Goal: Information Seeking & Learning: Learn about a topic

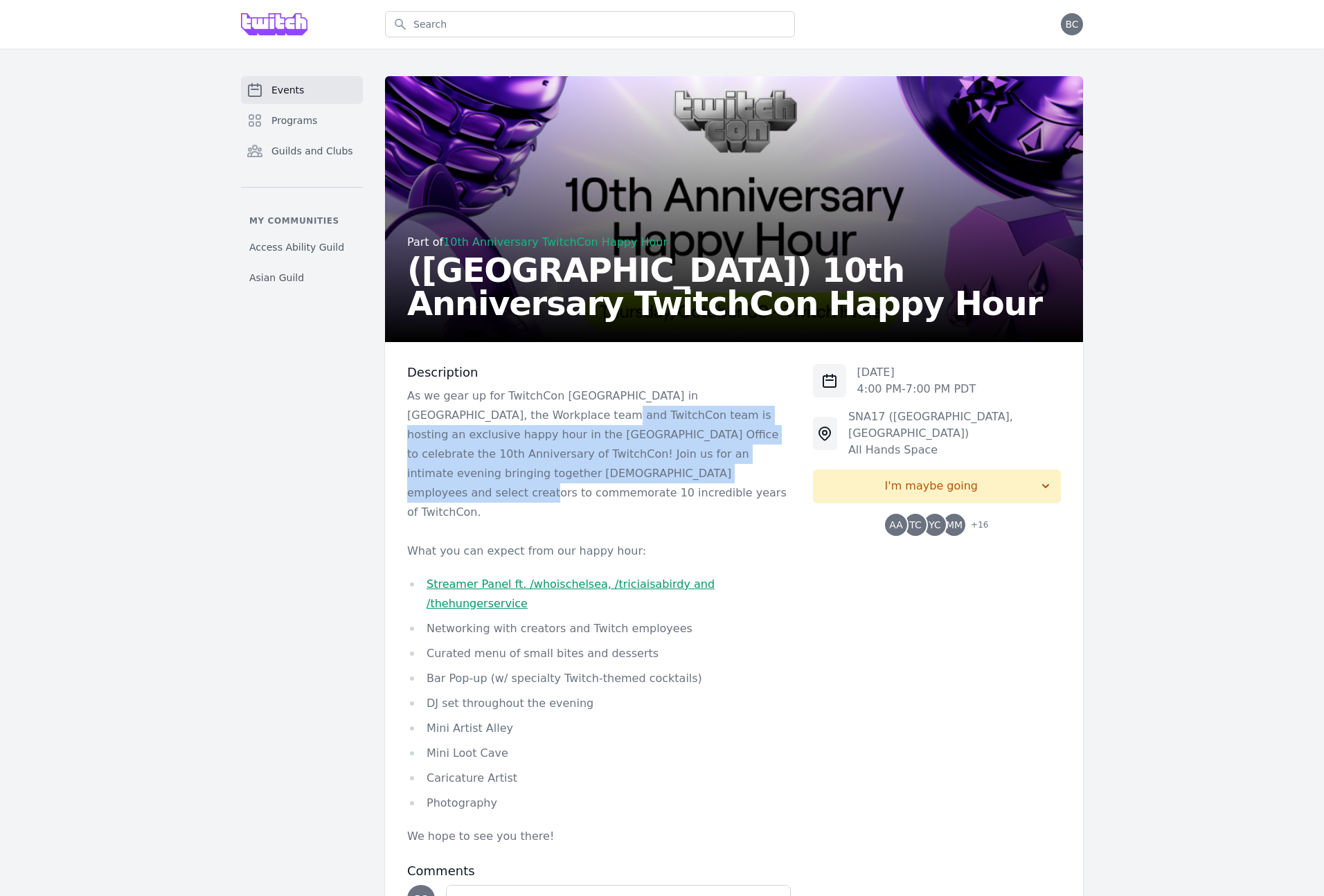
drag, startPoint x: 552, startPoint y: 458, endPoint x: 496, endPoint y: 411, distance: 73.1
click at [496, 411] on p "As we gear up for TwitchCon [GEOGRAPHIC_DATA] in [GEOGRAPHIC_DATA], the Workpla…" at bounding box center [598, 453] width 384 height 135
drag, startPoint x: 492, startPoint y: 404, endPoint x: 668, endPoint y: 476, distance: 190.2
click at [668, 476] on p "As we gear up for TwitchCon [GEOGRAPHIC_DATA] in [GEOGRAPHIC_DATA], the Workpla…" at bounding box center [598, 453] width 384 height 135
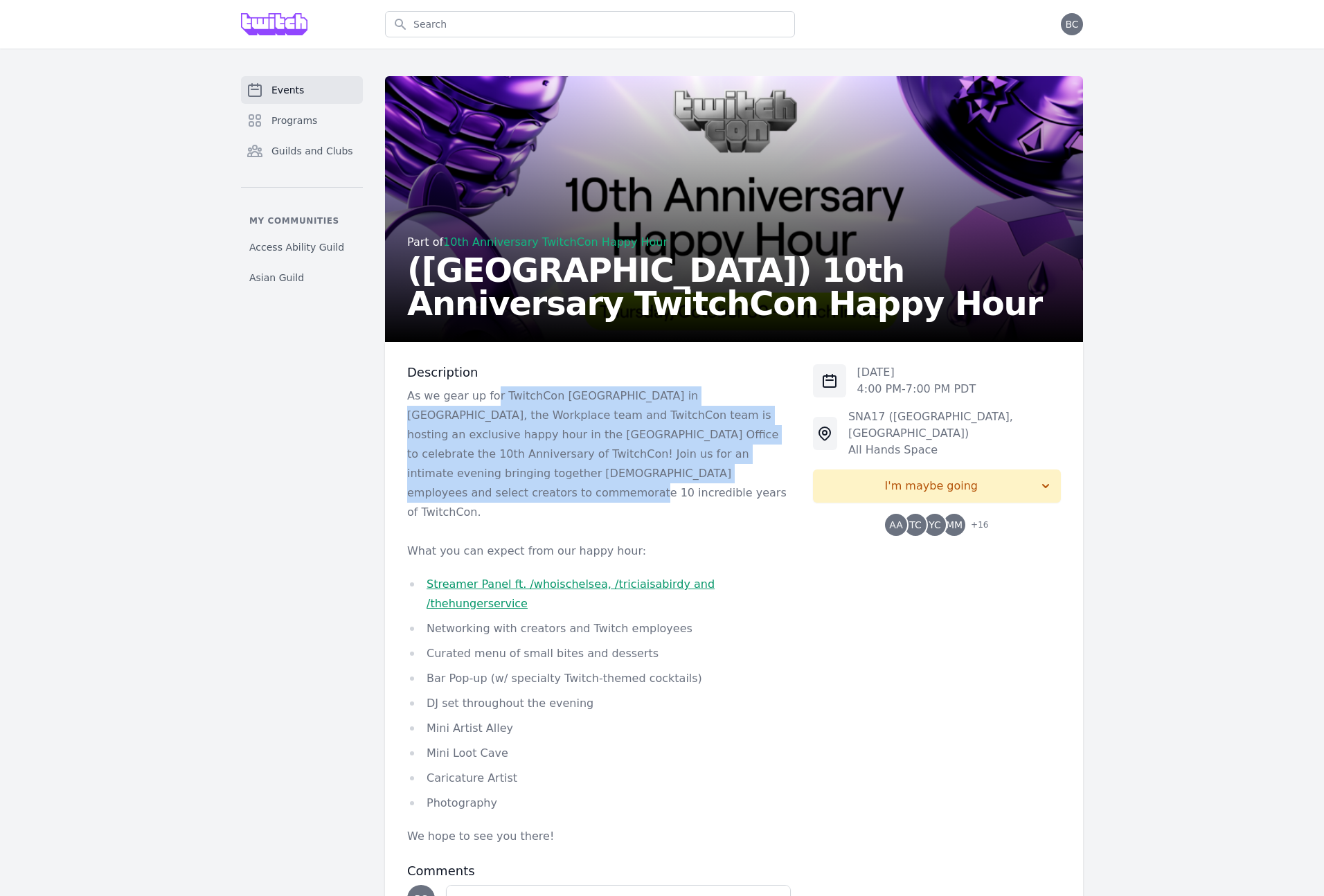
click at [668, 476] on p "As we gear up for TwitchCon [GEOGRAPHIC_DATA] in [GEOGRAPHIC_DATA], the Workpla…" at bounding box center [598, 453] width 384 height 135
drag, startPoint x: 670, startPoint y: 477, endPoint x: 534, endPoint y: 413, distance: 150.3
click at [534, 413] on p "As we gear up for TwitchCon [GEOGRAPHIC_DATA] in [GEOGRAPHIC_DATA], the Workpla…" at bounding box center [598, 453] width 384 height 135
drag, startPoint x: 534, startPoint y: 413, endPoint x: 694, endPoint y: 466, distance: 168.5
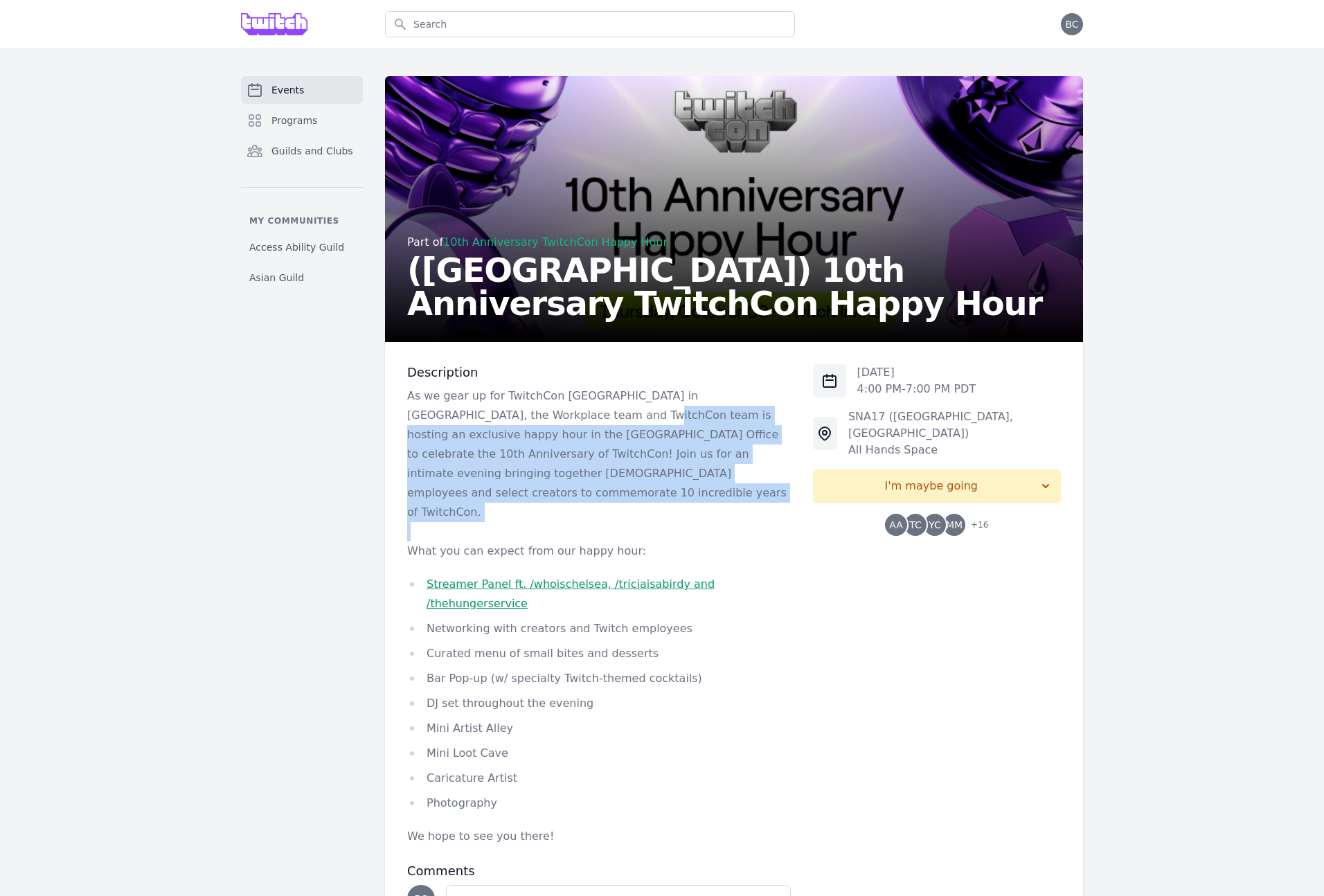
click at [694, 466] on p "As we gear up for TwitchCon [GEOGRAPHIC_DATA] in [GEOGRAPHIC_DATA], the Workpla…" at bounding box center [598, 453] width 384 height 135
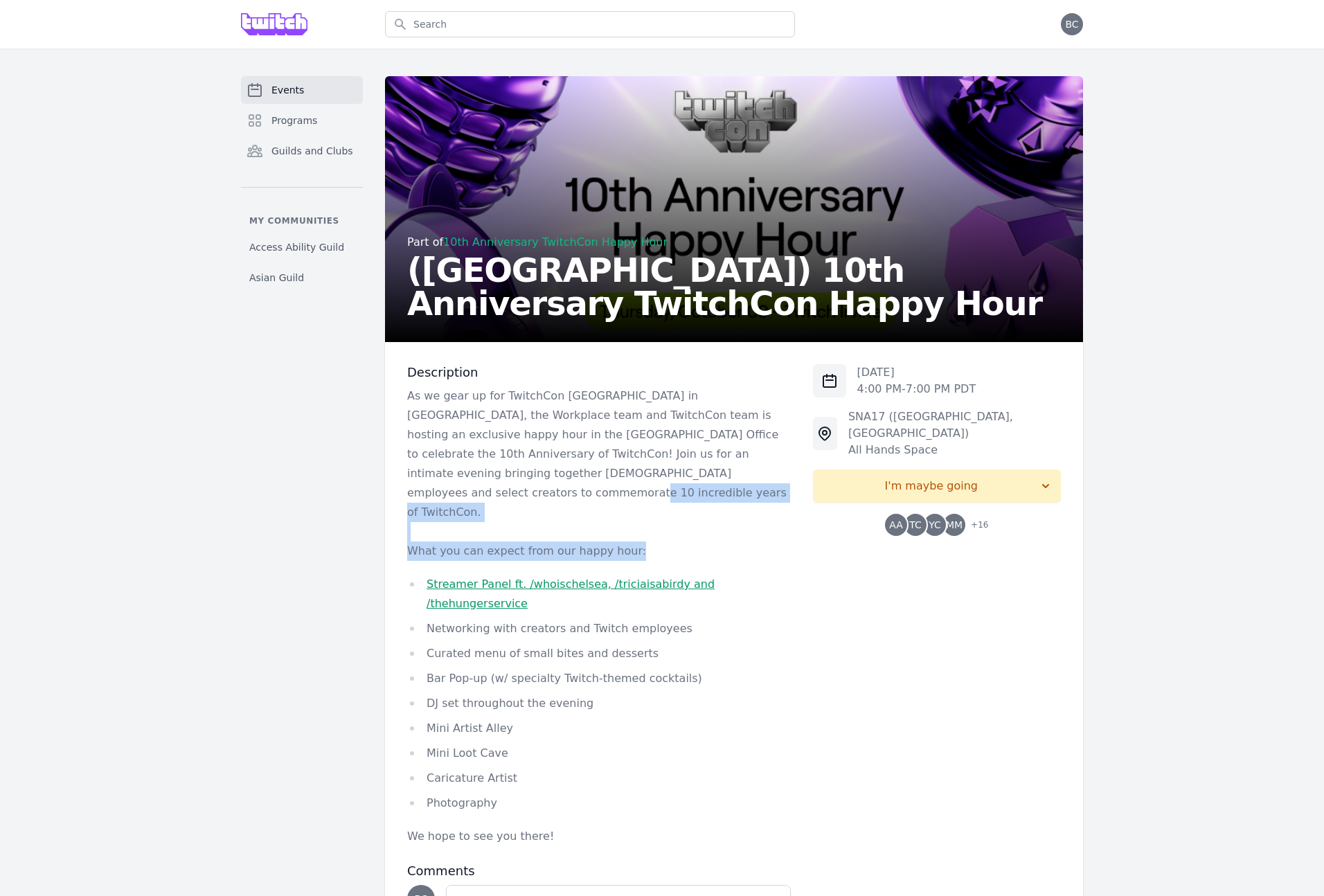
drag, startPoint x: 696, startPoint y: 482, endPoint x: 698, endPoint y: 508, distance: 26.1
click at [698, 508] on div "As we gear up for TwitchCon [GEOGRAPHIC_DATA] in [GEOGRAPHIC_DATA], the Workpla…" at bounding box center [598, 616] width 384 height 460
click at [698, 541] on p "What you can expect from our happy hour:" at bounding box center [598, 551] width 384 height 19
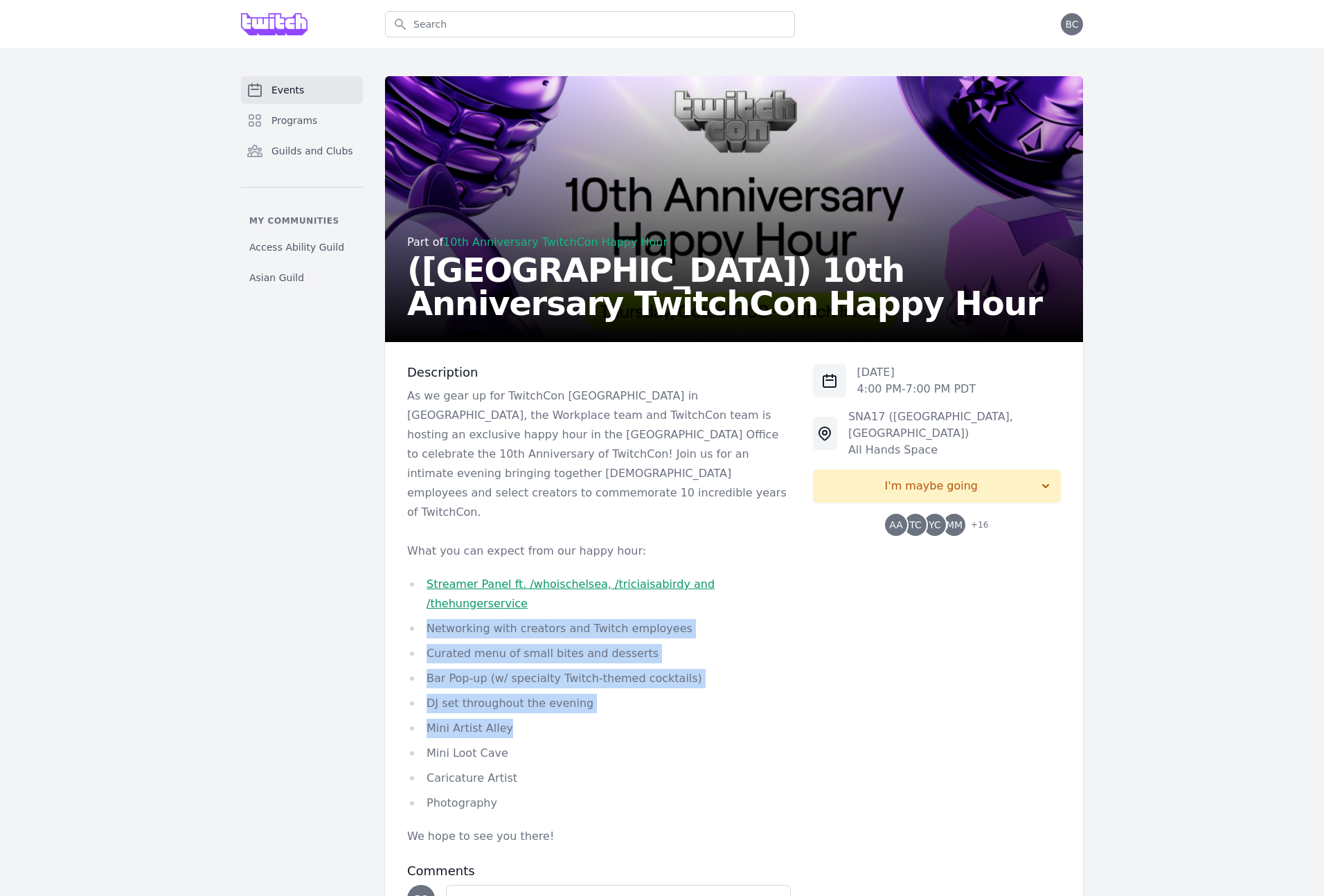
drag, startPoint x: 461, startPoint y: 557, endPoint x: 656, endPoint y: 664, distance: 222.4
click at [656, 664] on ul "Streamer Panel ft. /whoischelsea, /triciaisabirdy and /thehungerservice Network…" at bounding box center [598, 694] width 384 height 238
click at [656, 719] on li "Mini Artist Alley" at bounding box center [598, 728] width 384 height 19
drag, startPoint x: 641, startPoint y: 663, endPoint x: 415, endPoint y: 583, distance: 239.7
click at [416, 583] on ul "Streamer Panel ft. /whoischelsea, /triciaisabirdy and /thehungerservice Network…" at bounding box center [598, 694] width 384 height 238
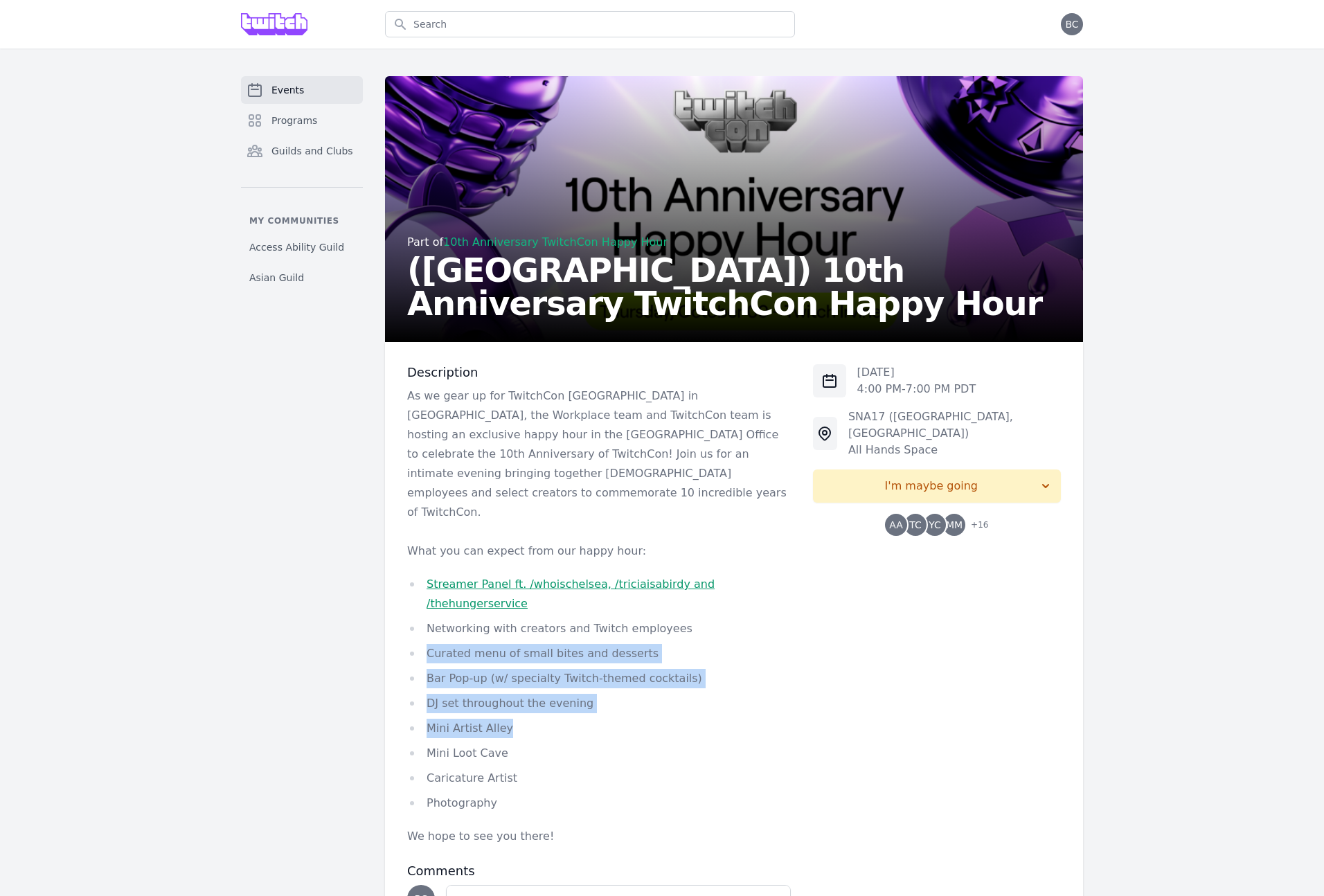
click at [415, 583] on ul "Streamer Panel ft. /whoischelsea, /triciaisabirdy and /thehungerservice Network…" at bounding box center [598, 694] width 384 height 238
drag, startPoint x: 415, startPoint y: 583, endPoint x: 590, endPoint y: 655, distance: 189.2
click at [587, 654] on ul "Streamer Panel ft. /whoischelsea, /triciaisabirdy and /thehungerservice Network…" at bounding box center [598, 694] width 384 height 238
click at [590, 655] on ul "Streamer Panel ft. /whoischelsea, /triciaisabirdy and /thehungerservice Network…" at bounding box center [598, 694] width 384 height 238
drag, startPoint x: 596, startPoint y: 688, endPoint x: 376, endPoint y: 597, distance: 238.1
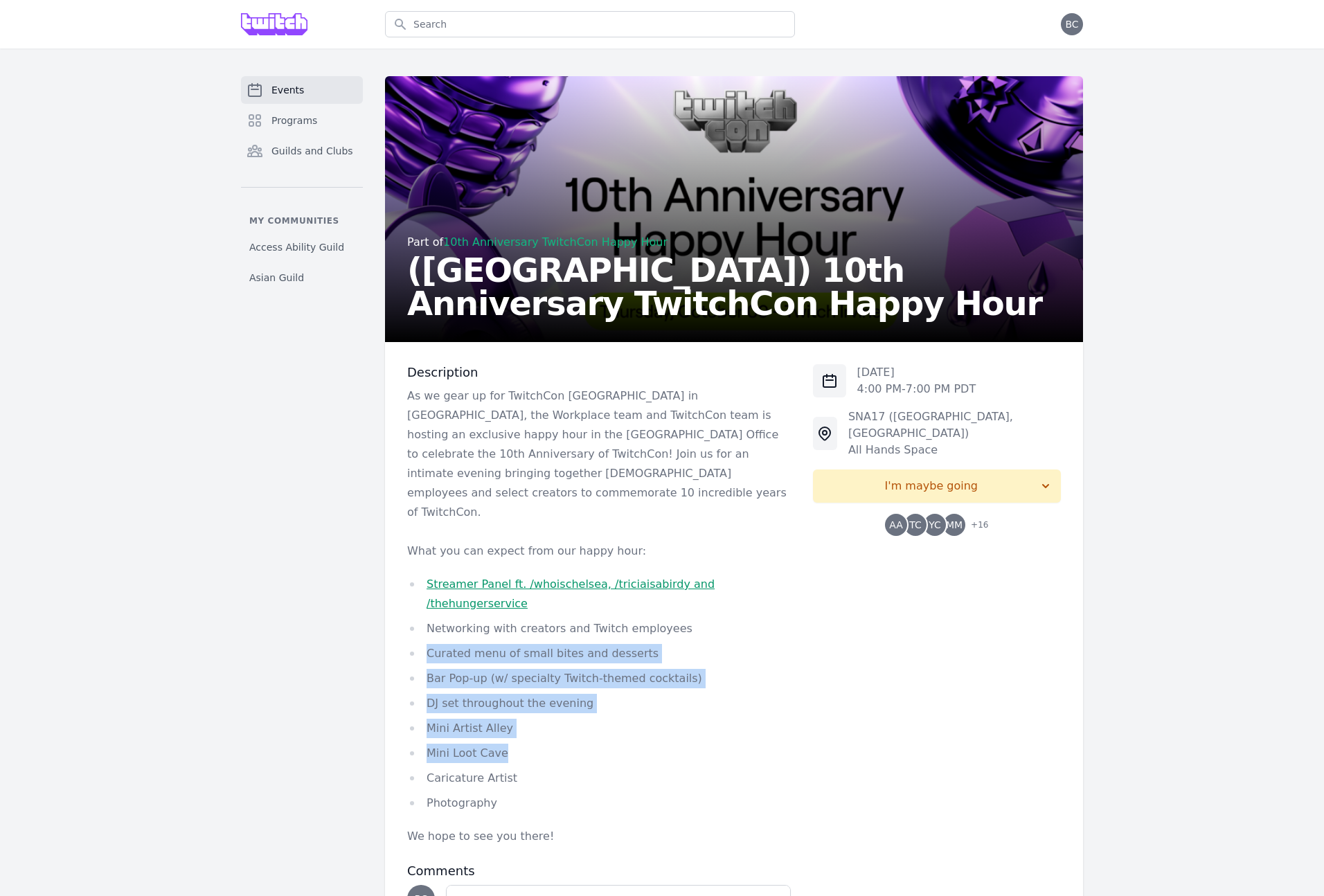
click at [376, 597] on div "Events Programs Guilds and Clubs My communities Access Ability Guild Asian Guil…" at bounding box center [662, 539] width 887 height 928
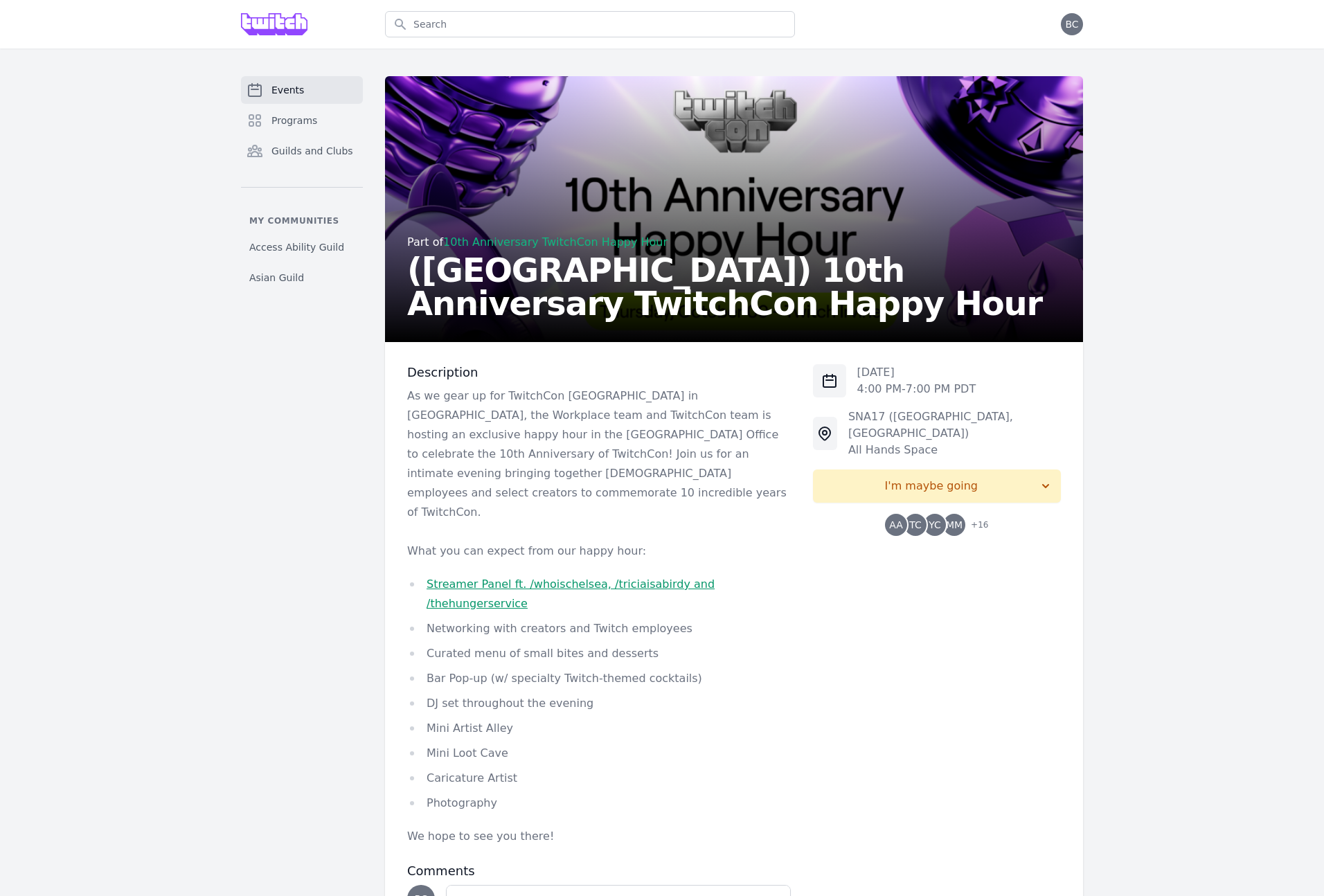
click at [1163, 485] on div "Events Programs Guilds and Clubs My communities Access Ability Guild Asian Guil…" at bounding box center [662, 539] width 1324 height 983
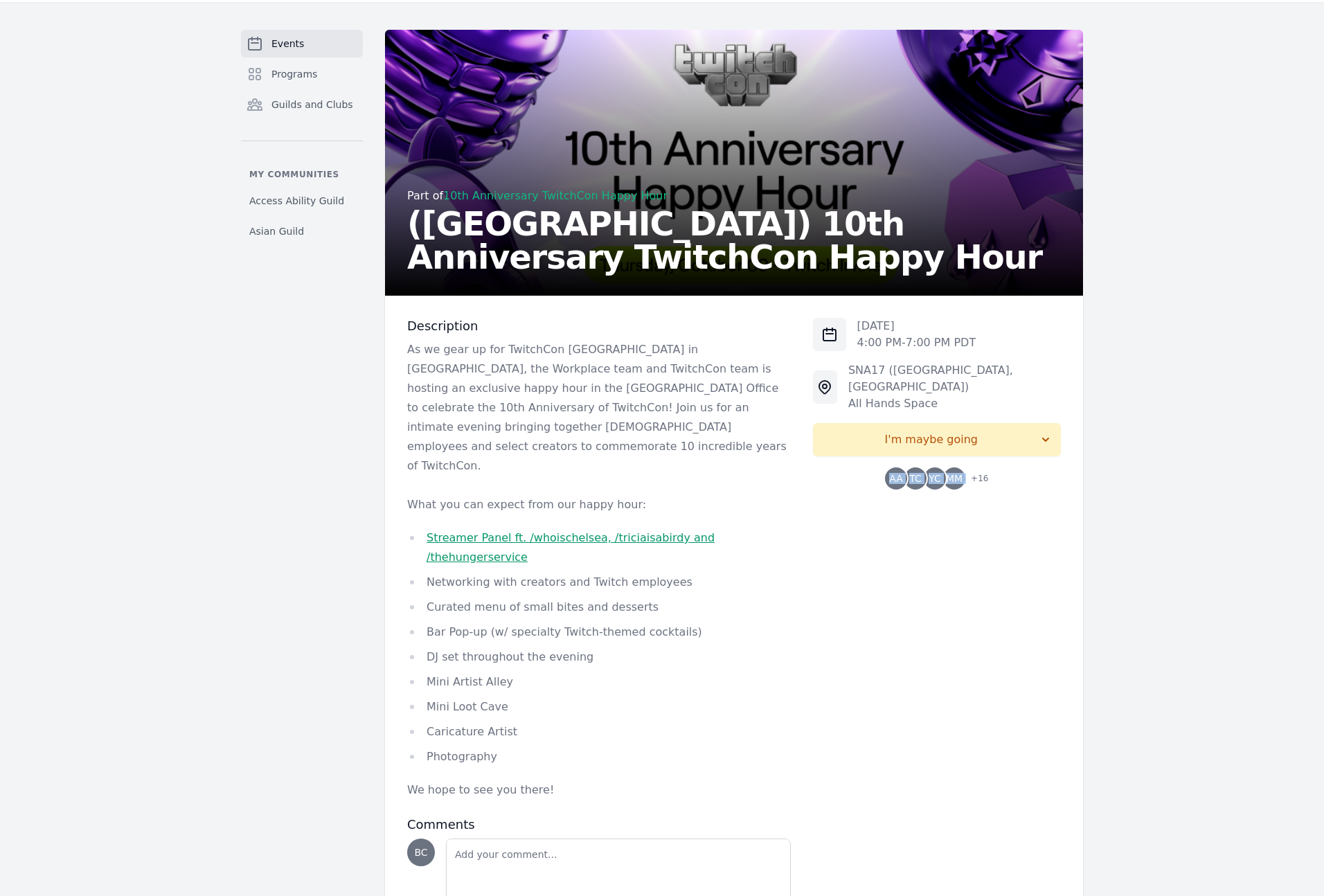
scroll to position [78, 0]
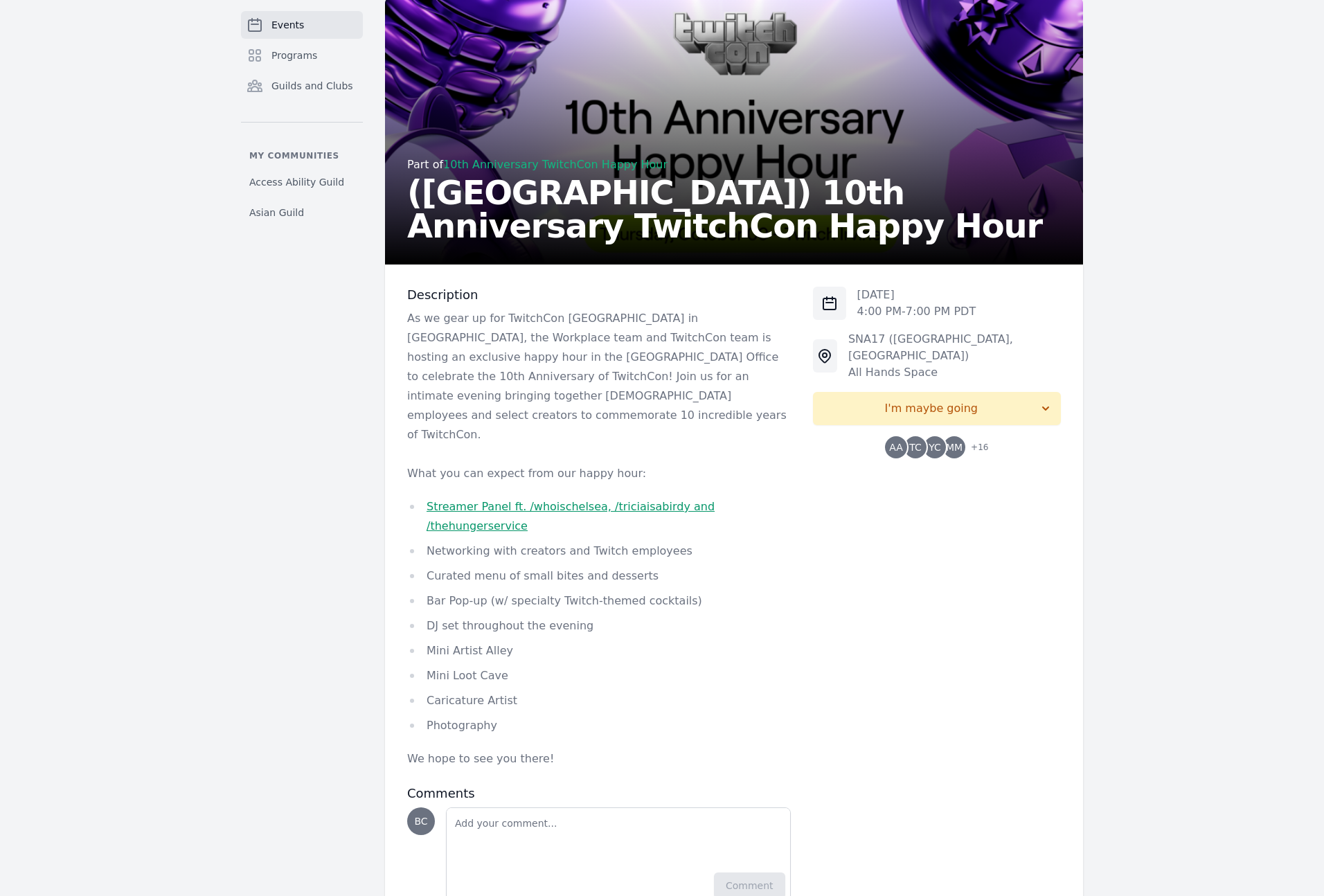
click at [1153, 480] on div "Events Programs Guilds and Clubs My communities Access Ability Guild Asian Guil…" at bounding box center [662, 462] width 1324 height 983
click at [1214, 491] on div "Events Programs Guilds and Clubs My communities Access Ability Guild Asian Guil…" at bounding box center [662, 462] width 1324 height 983
